Goal: Task Accomplishment & Management: Use online tool/utility

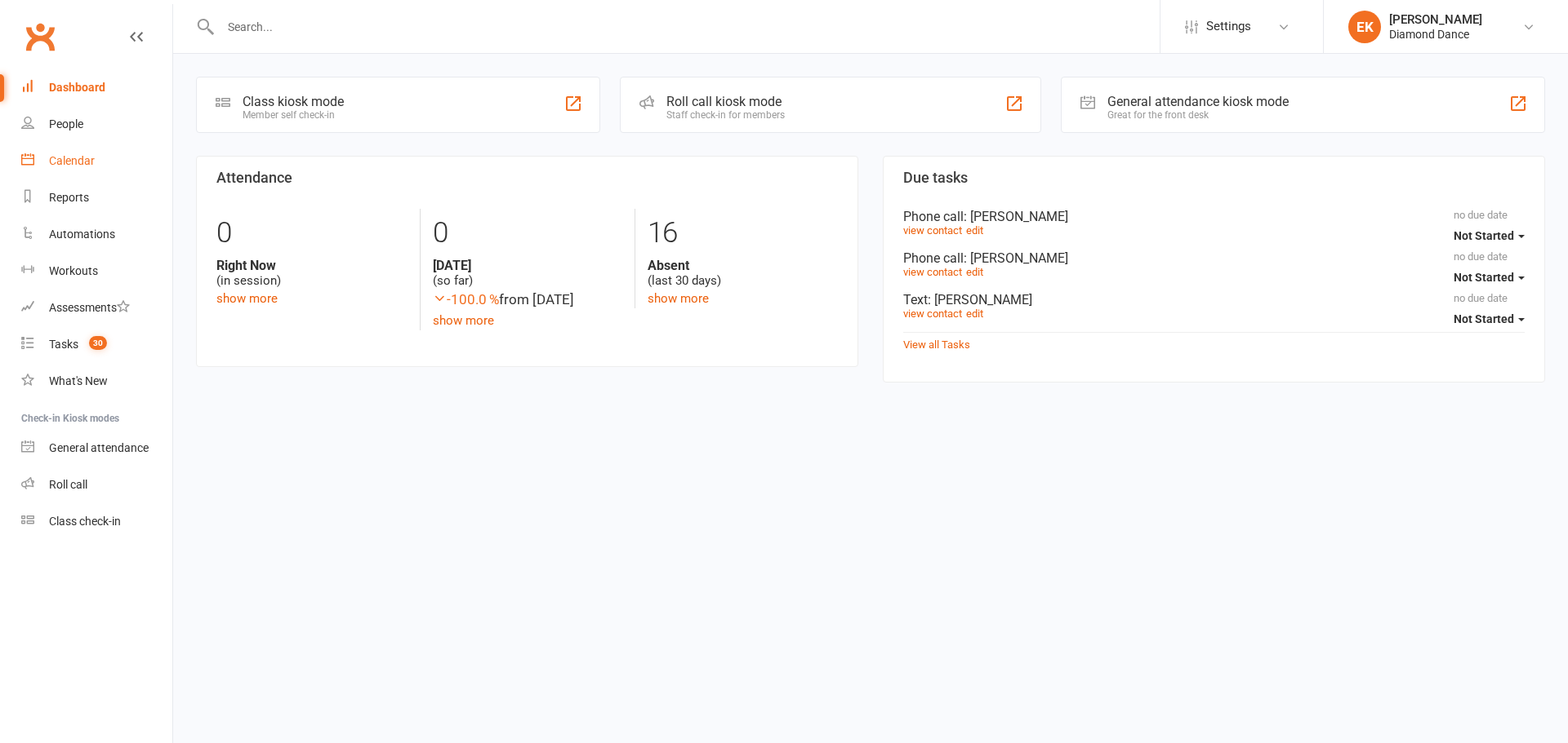
click at [60, 155] on div "Calendar" at bounding box center [72, 161] width 45 height 13
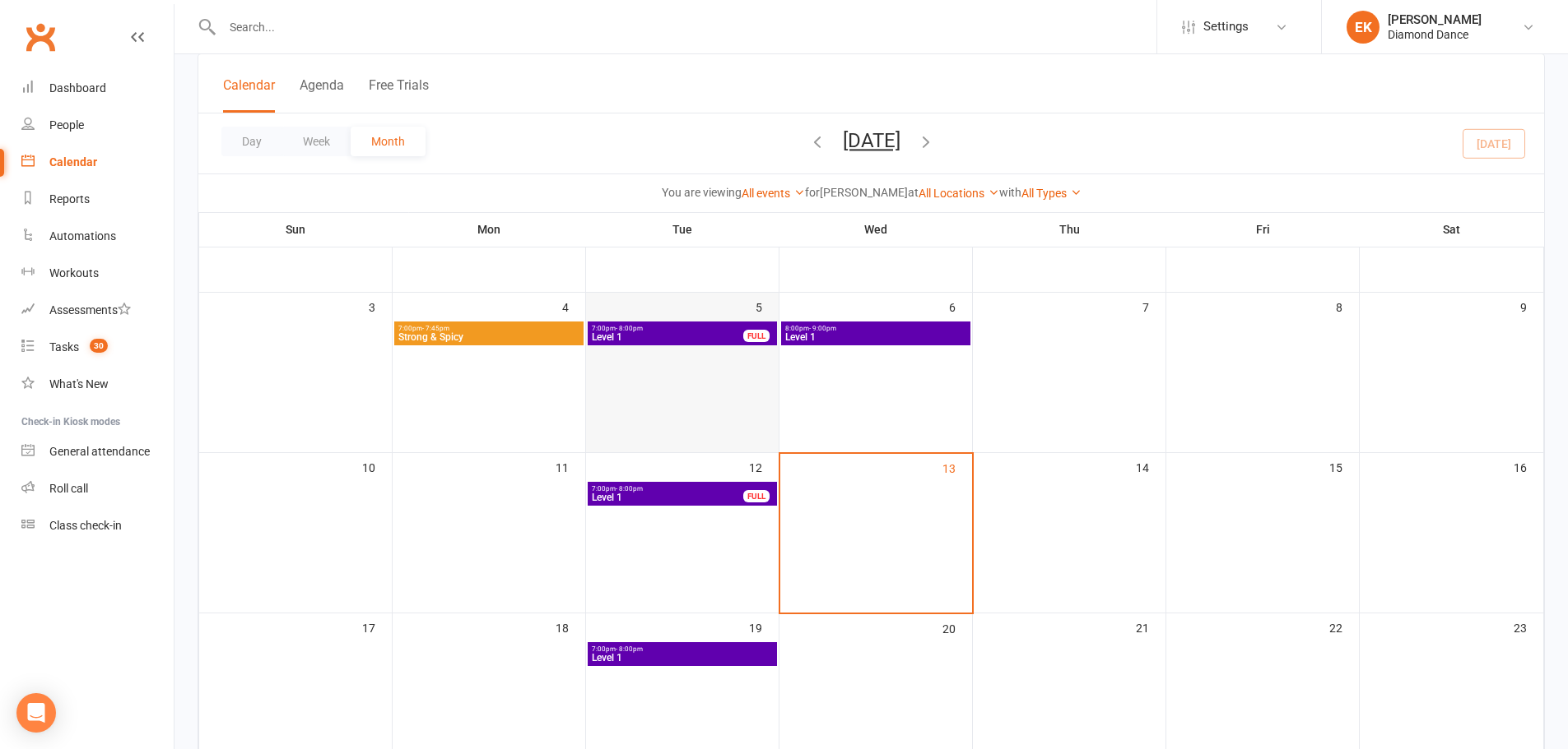
scroll to position [247, 0]
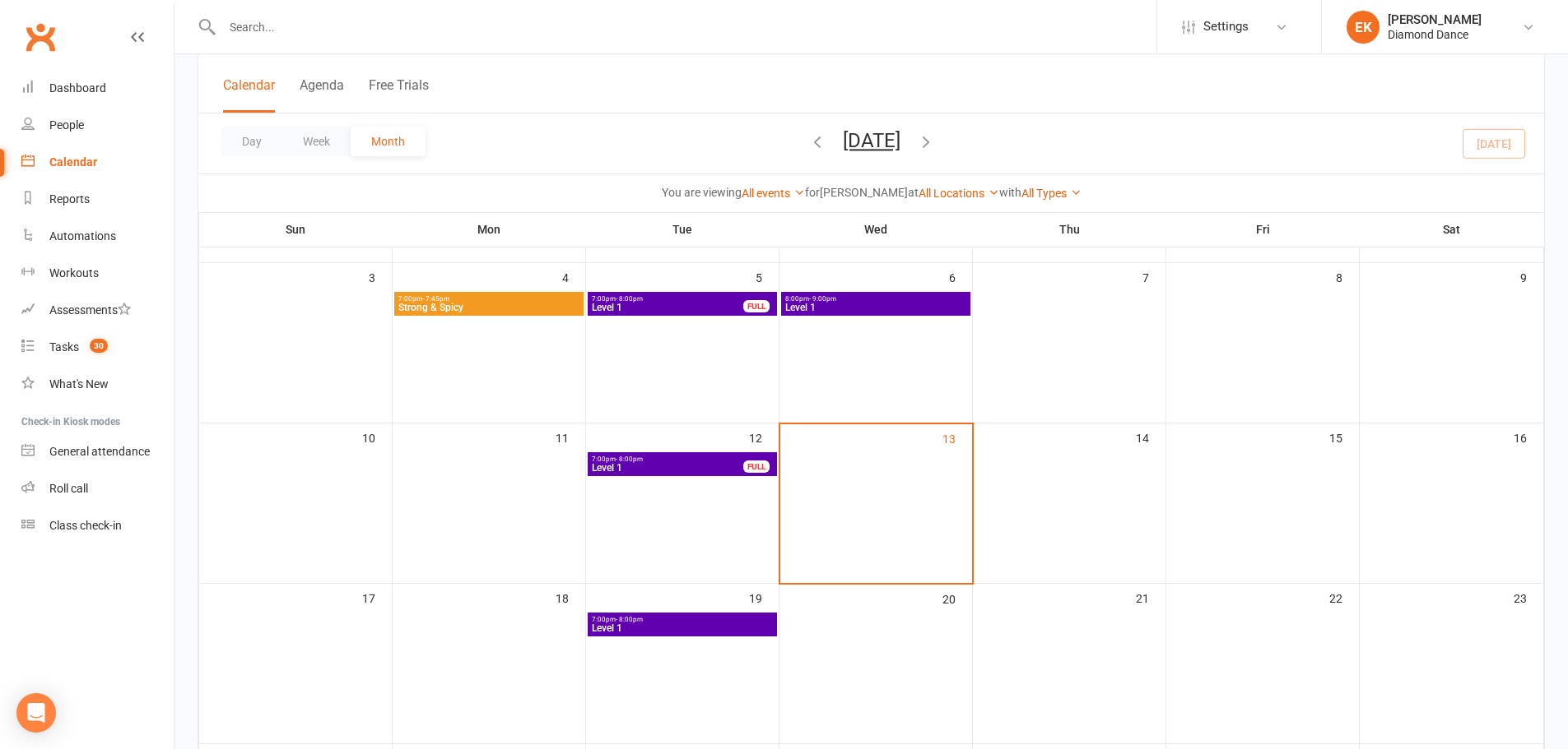
click at [648, 465] on span "Level 1" at bounding box center [667, 468] width 153 height 10
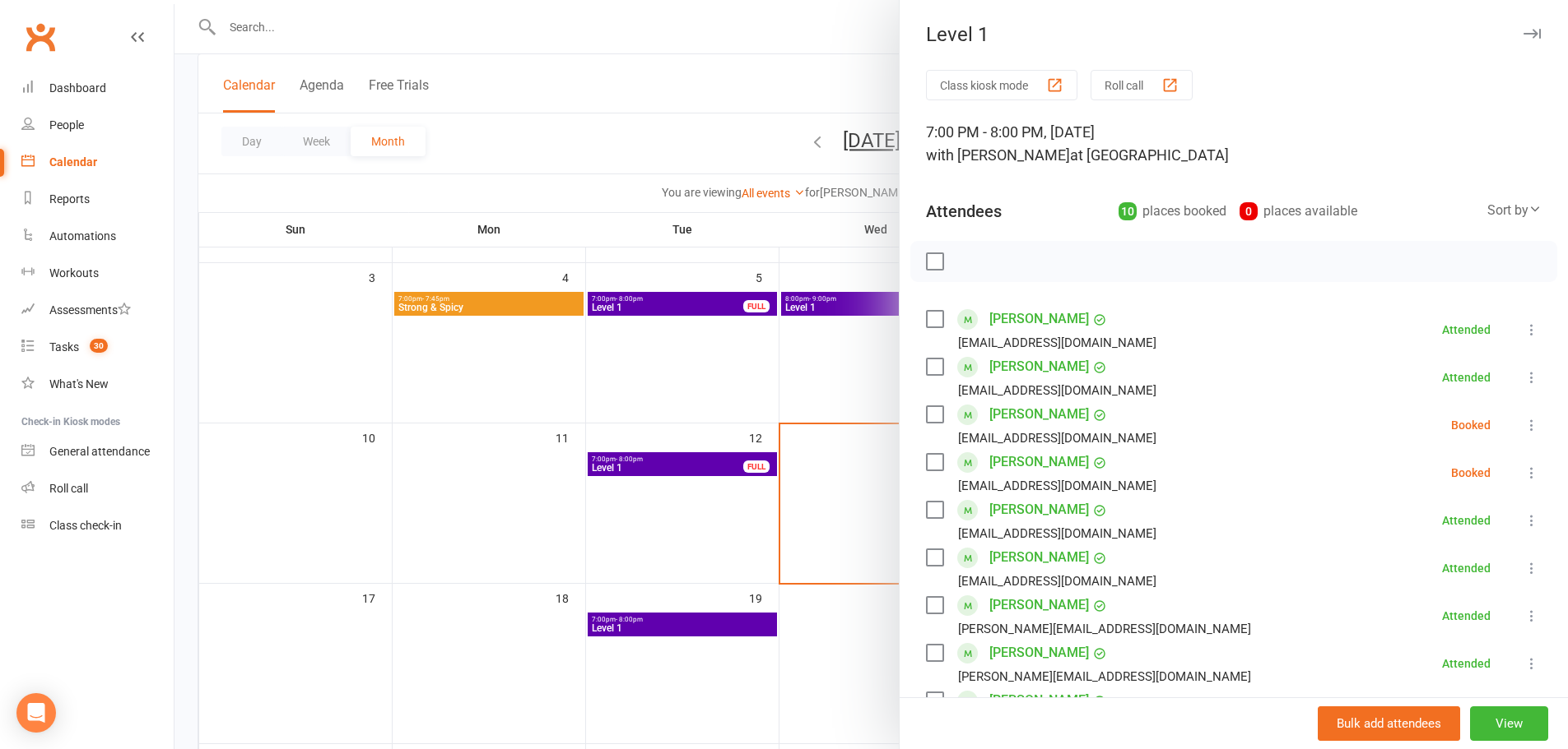
click at [1523, 425] on icon at bounding box center [1531, 425] width 16 height 16
click at [1127, 88] on button "Roll call" at bounding box center [1141, 85] width 102 height 30
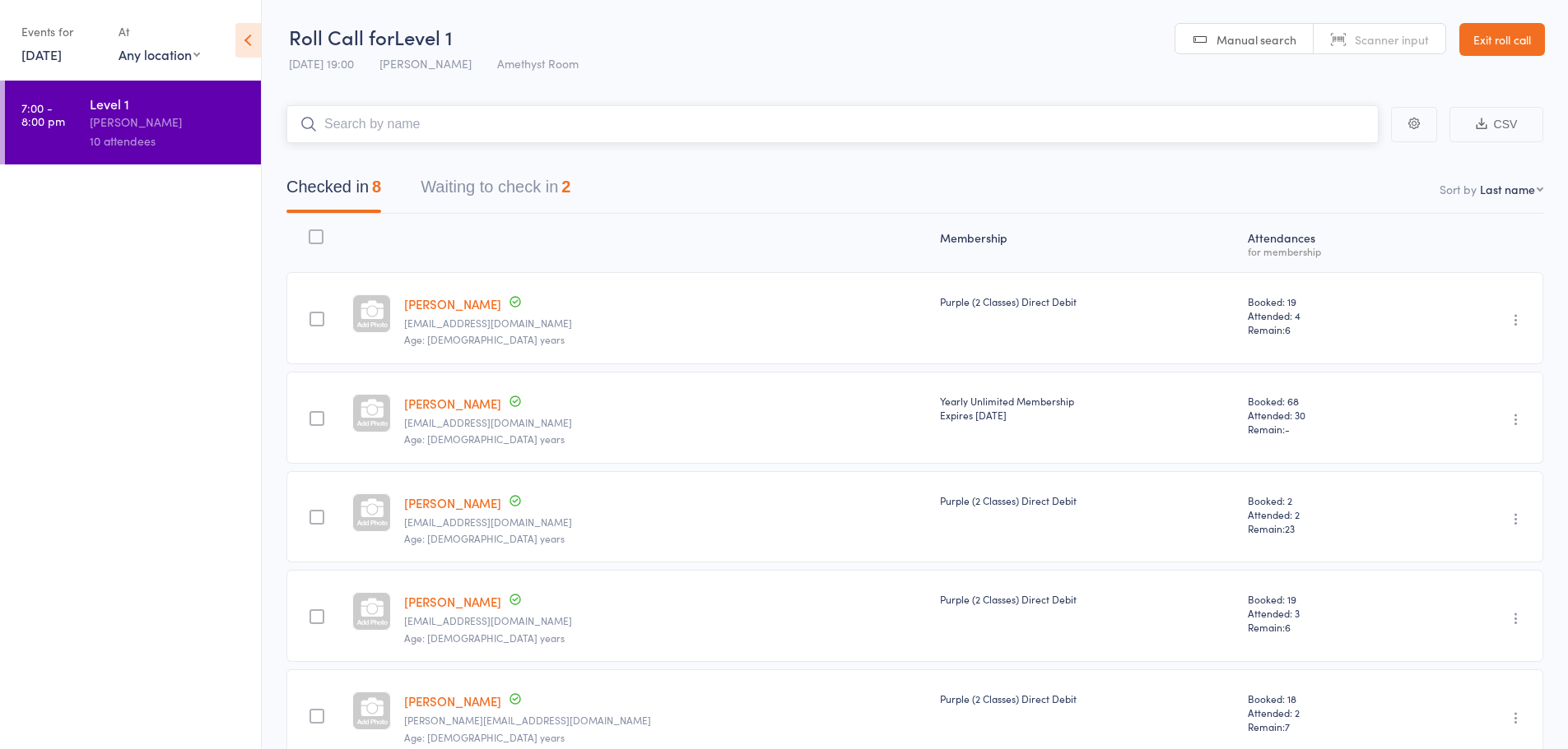
click at [516, 185] on button "Waiting to check in 2" at bounding box center [495, 192] width 150 height 44
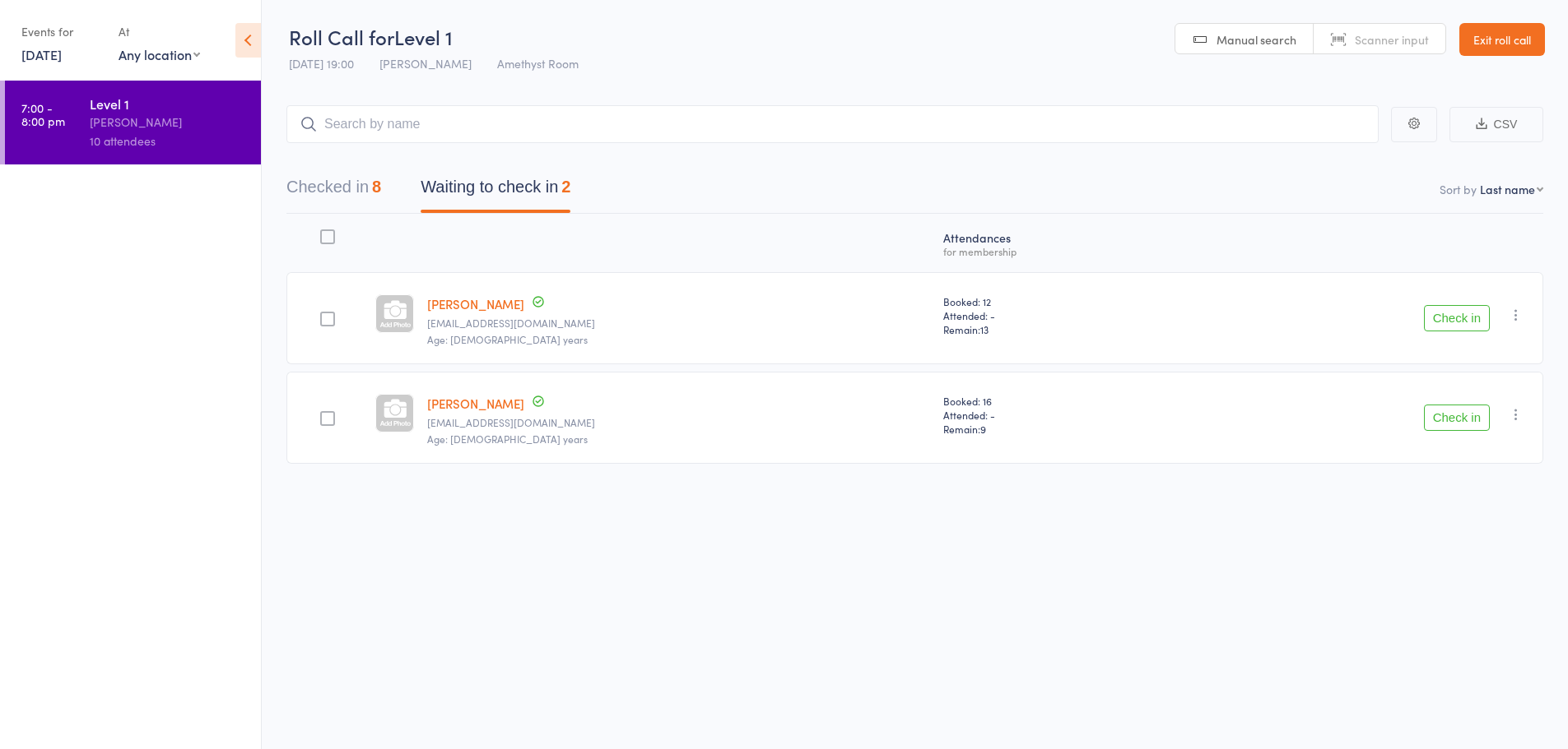
click at [1513, 314] on icon "button" at bounding box center [1516, 314] width 16 height 16
click at [1463, 453] on li "Mark absent" at bounding box center [1456, 457] width 135 height 22
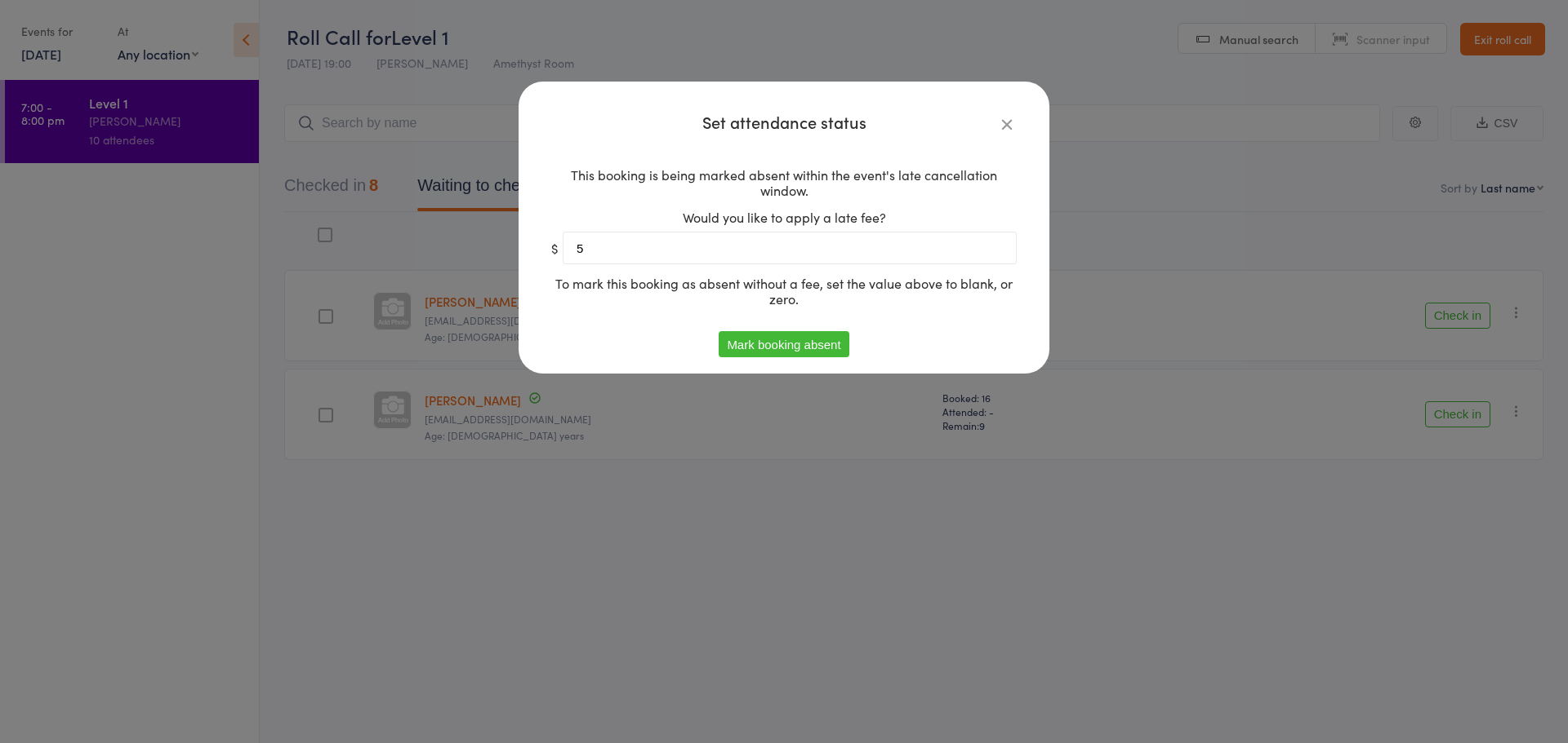
click at [794, 343] on button "Mark booking absent" at bounding box center [783, 345] width 130 height 26
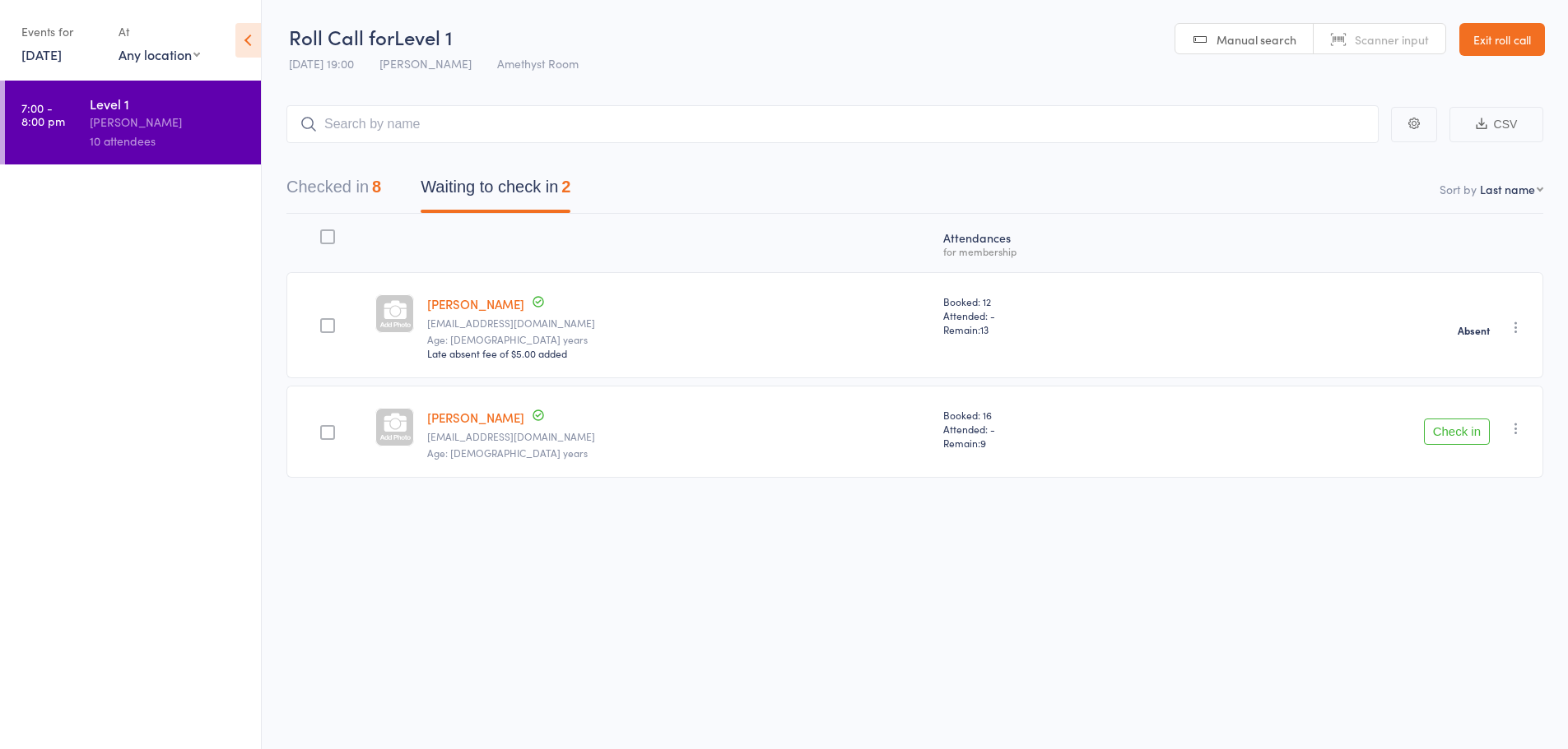
click at [1515, 431] on icon "button" at bounding box center [1516, 428] width 16 height 16
click at [1471, 565] on li "Mark absent" at bounding box center [1456, 571] width 135 height 22
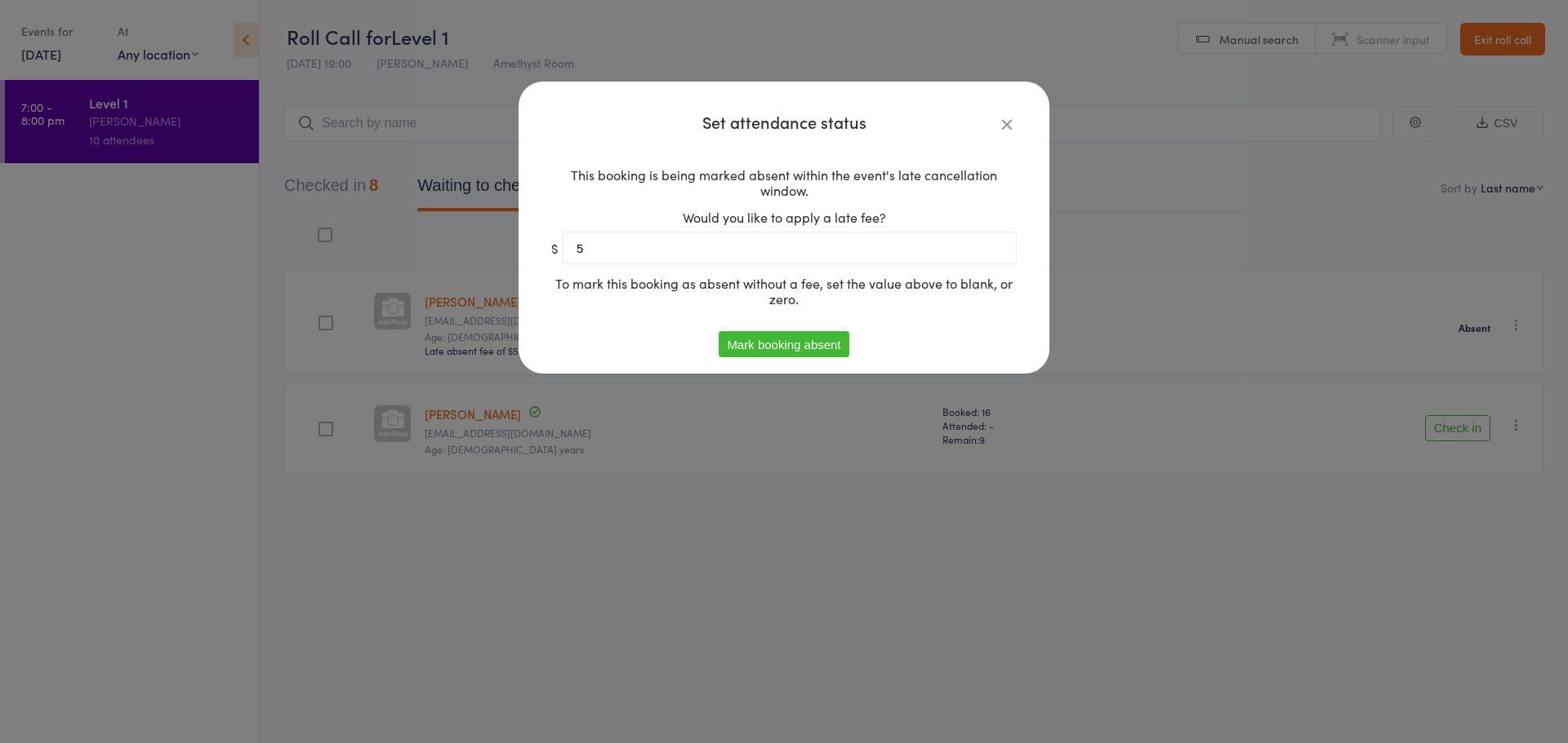
click at [786, 338] on button "Mark booking absent" at bounding box center [783, 345] width 130 height 26
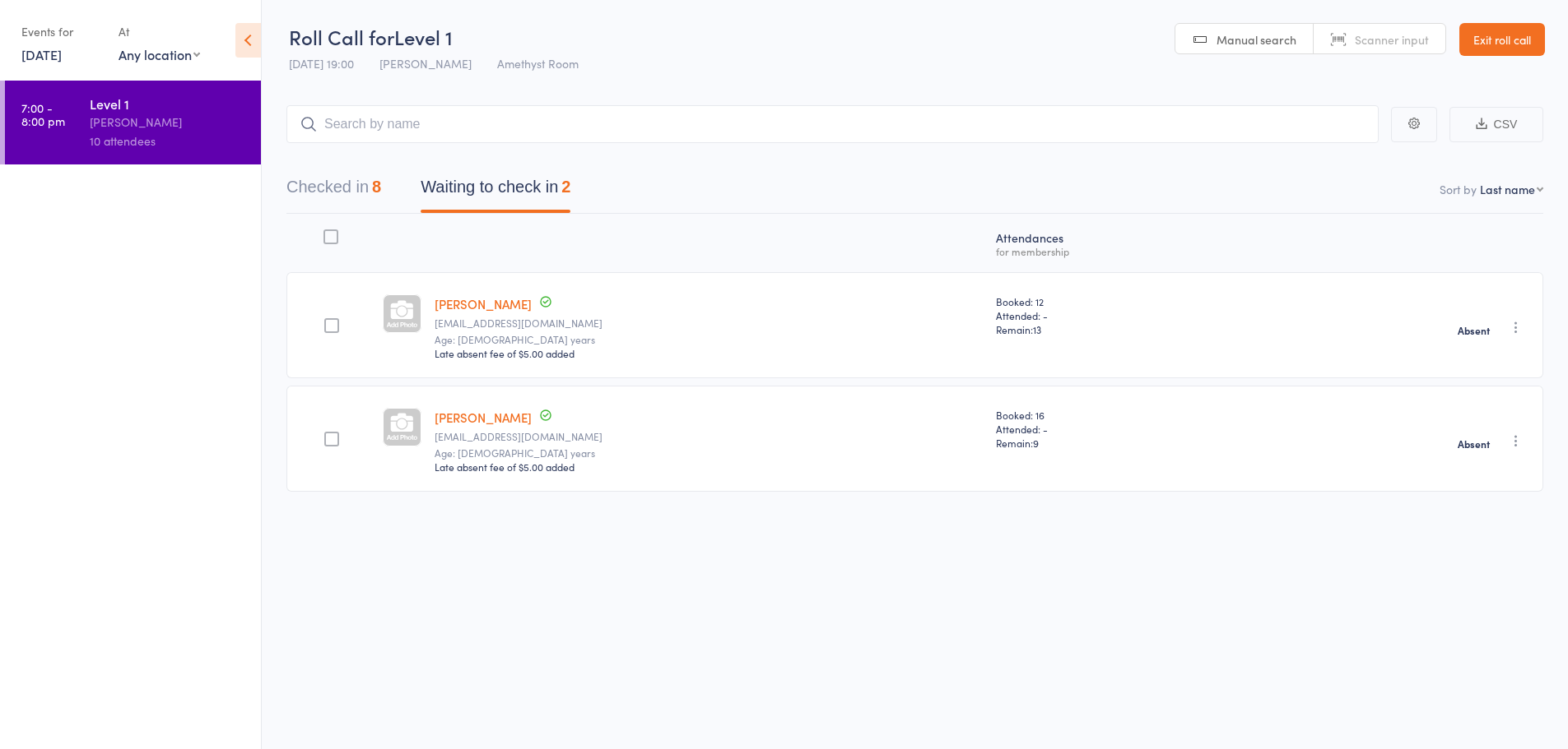
click at [319, 185] on button "Checked in 8" at bounding box center [333, 192] width 94 height 44
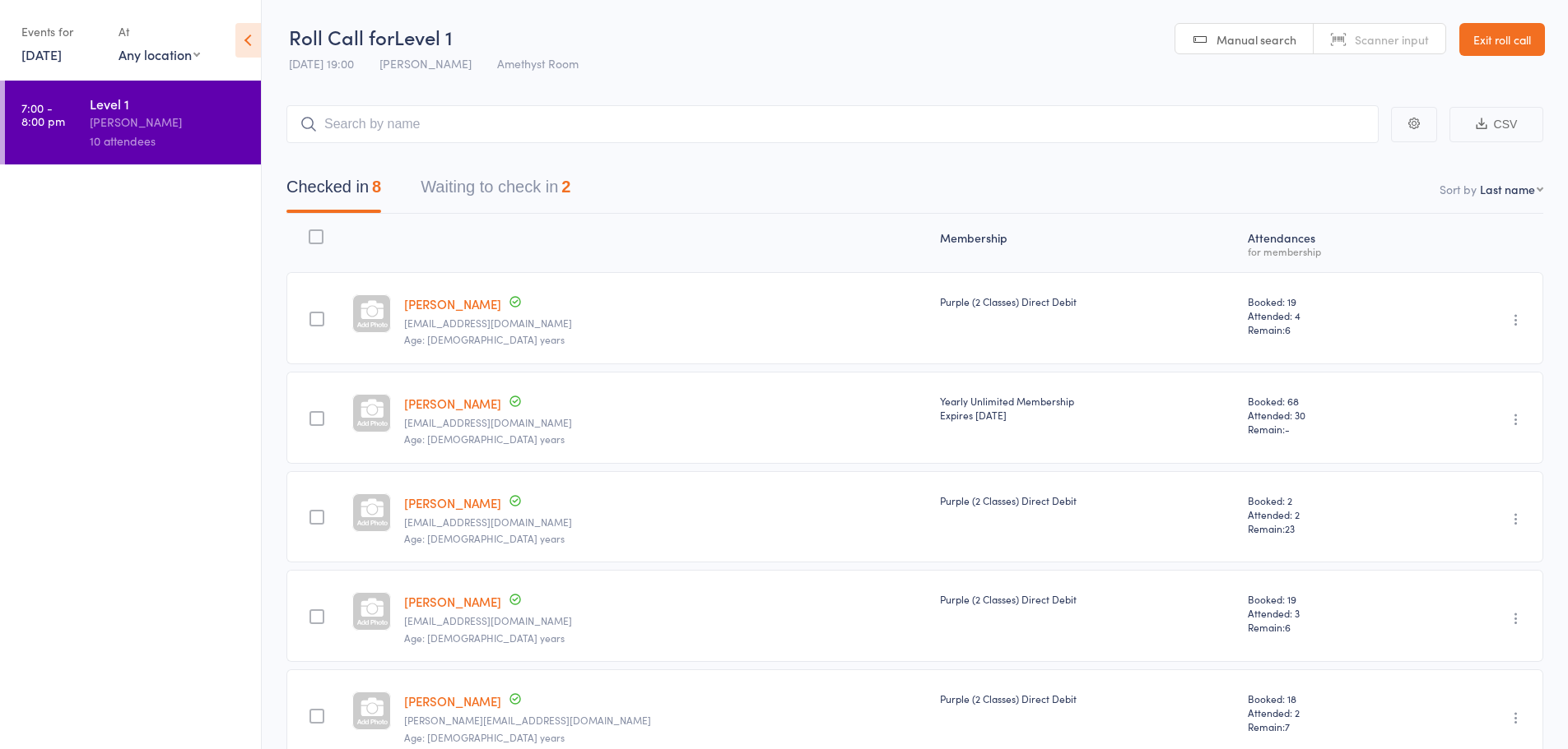
click at [253, 39] on icon at bounding box center [248, 40] width 26 height 34
